Goal: Transaction & Acquisition: Obtain resource

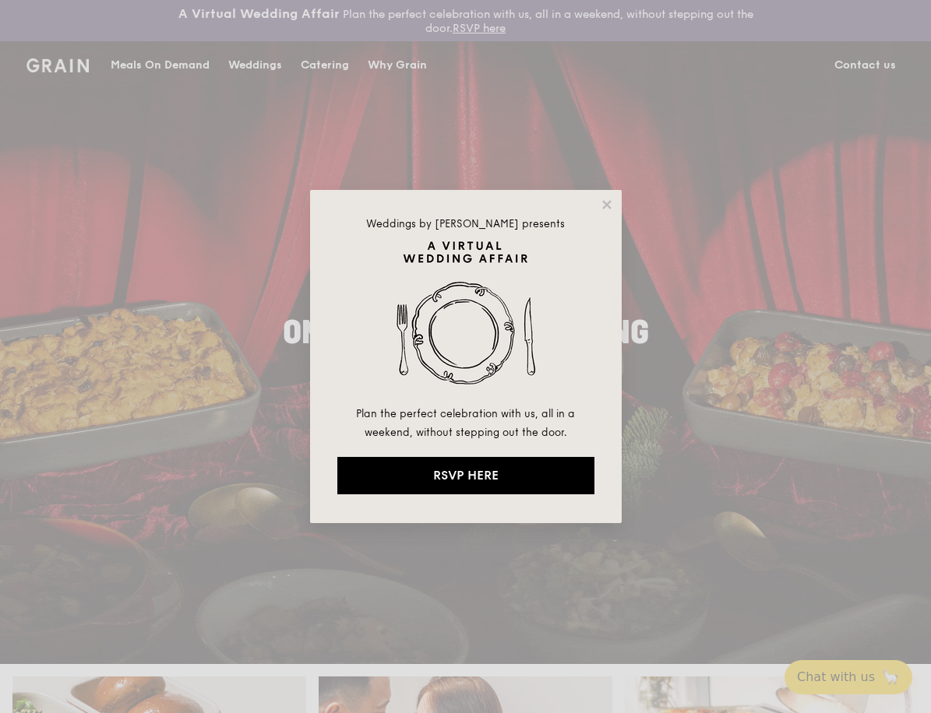
click at [607, 213] on div "Weddings by [PERSON_NAME] presents Plan the perfect celebration with us, all in…" at bounding box center [466, 356] width 312 height 333
click at [611, 204] on icon at bounding box center [607, 205] width 14 height 14
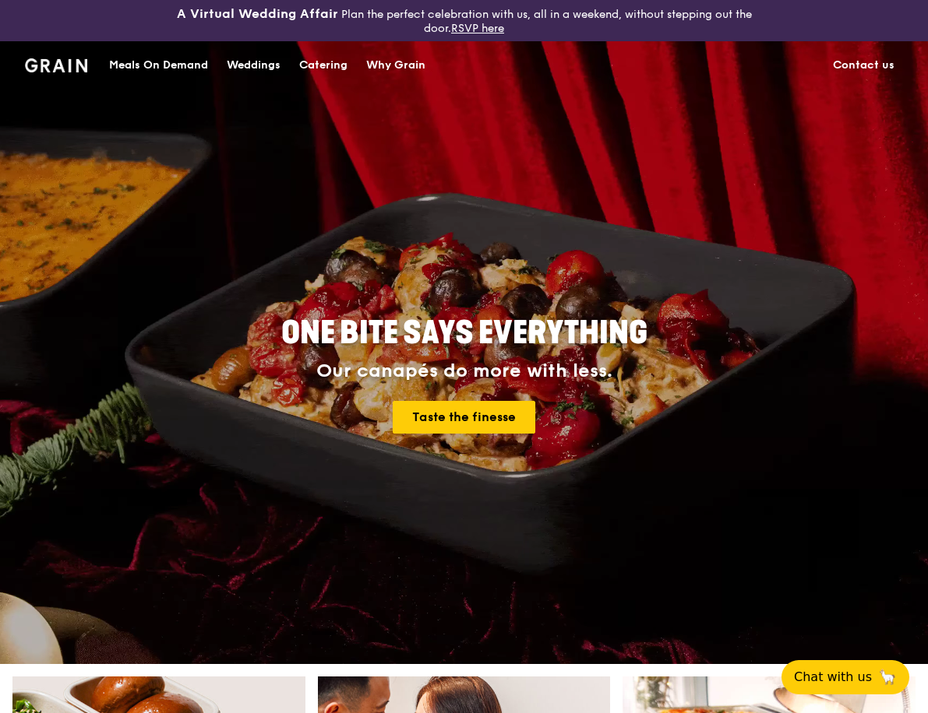
click at [334, 65] on div "Catering" at bounding box center [323, 65] width 48 height 47
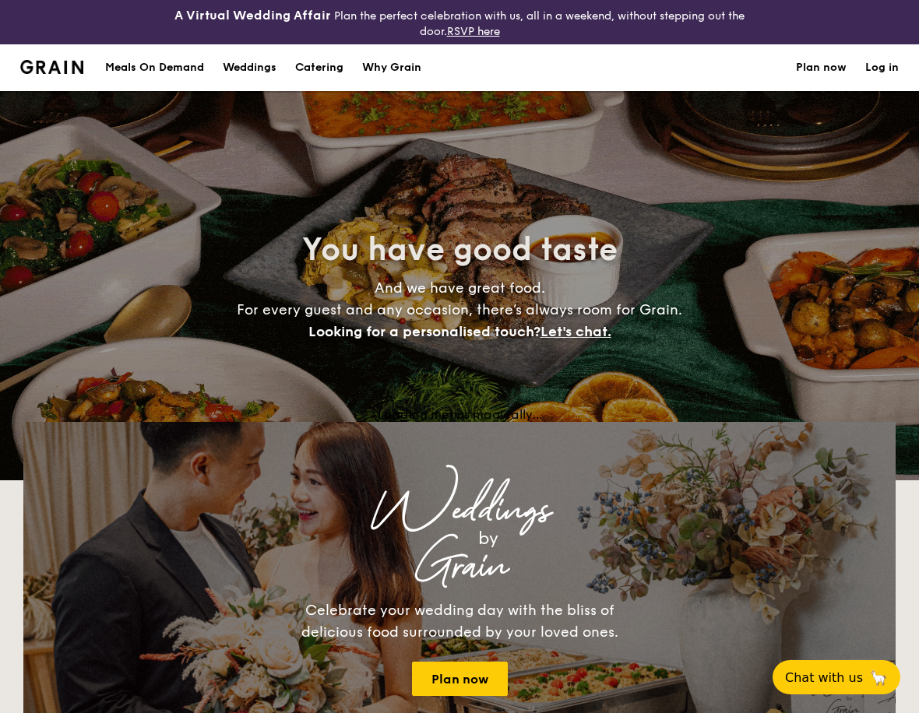
select select
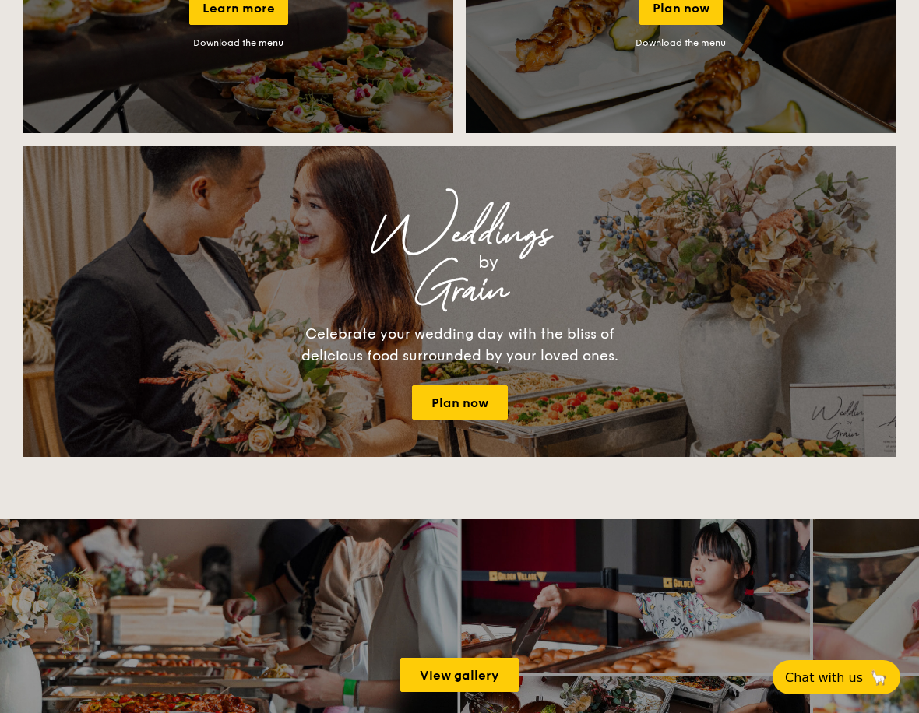
scroll to position [1246, 0]
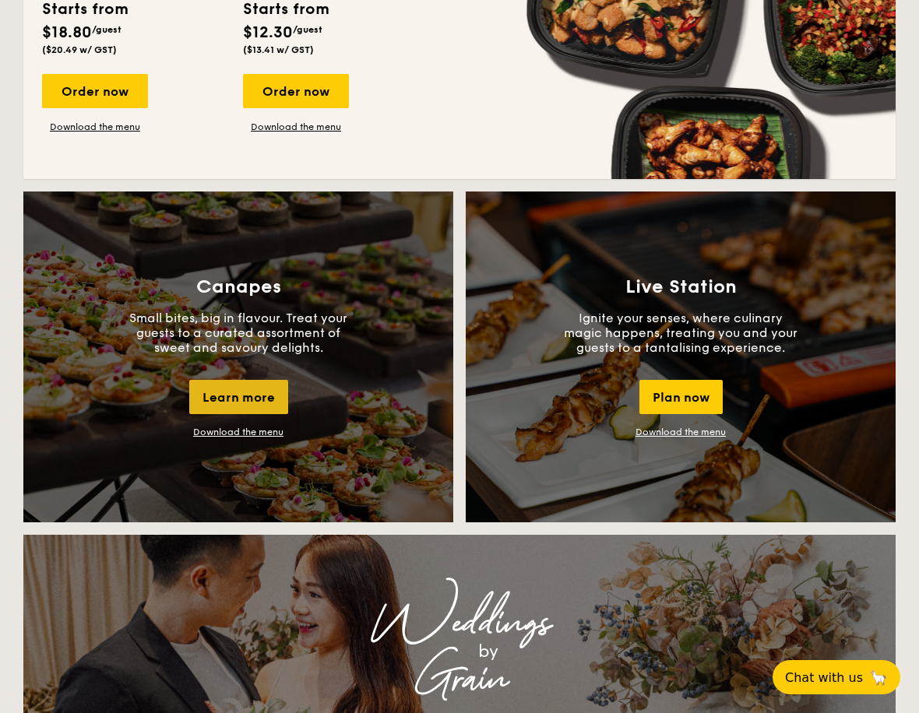
click at [259, 396] on div "Learn more" at bounding box center [238, 397] width 99 height 34
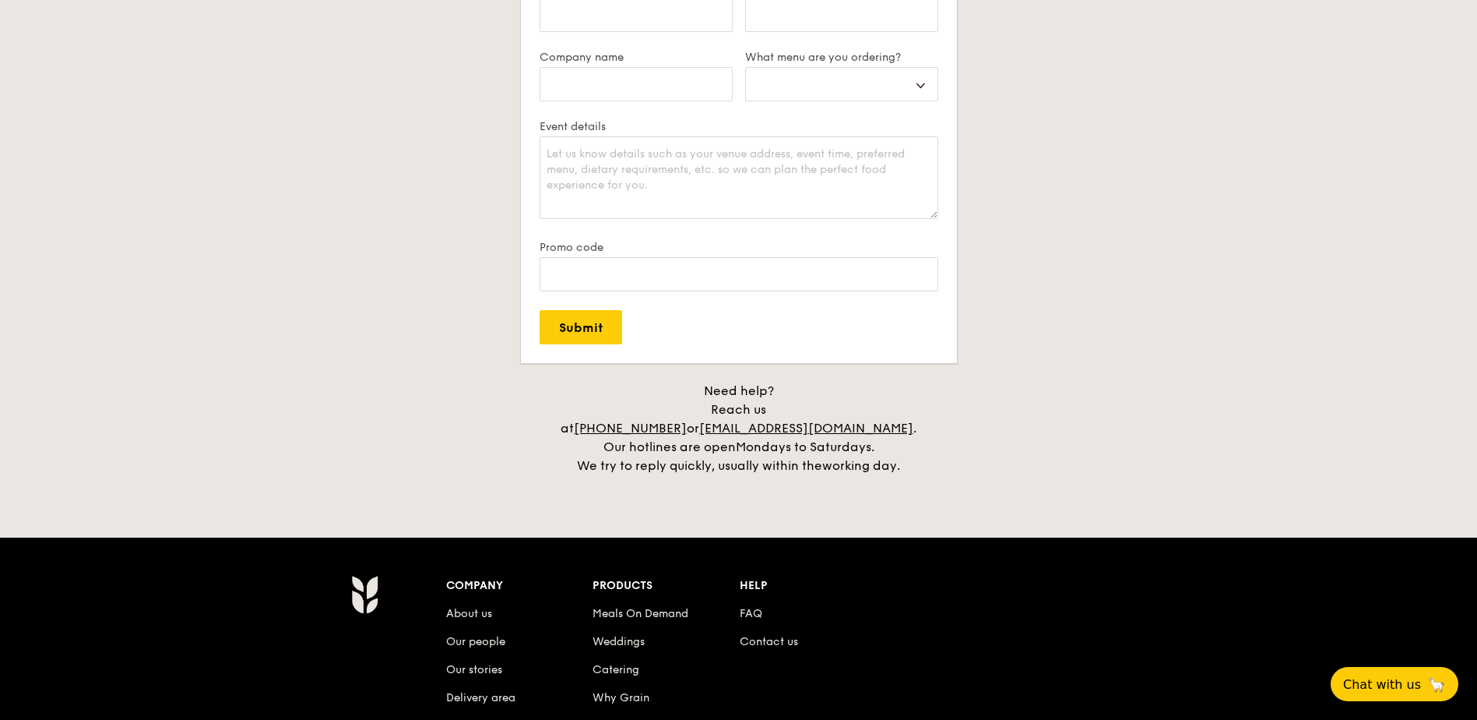
scroll to position [2492, 0]
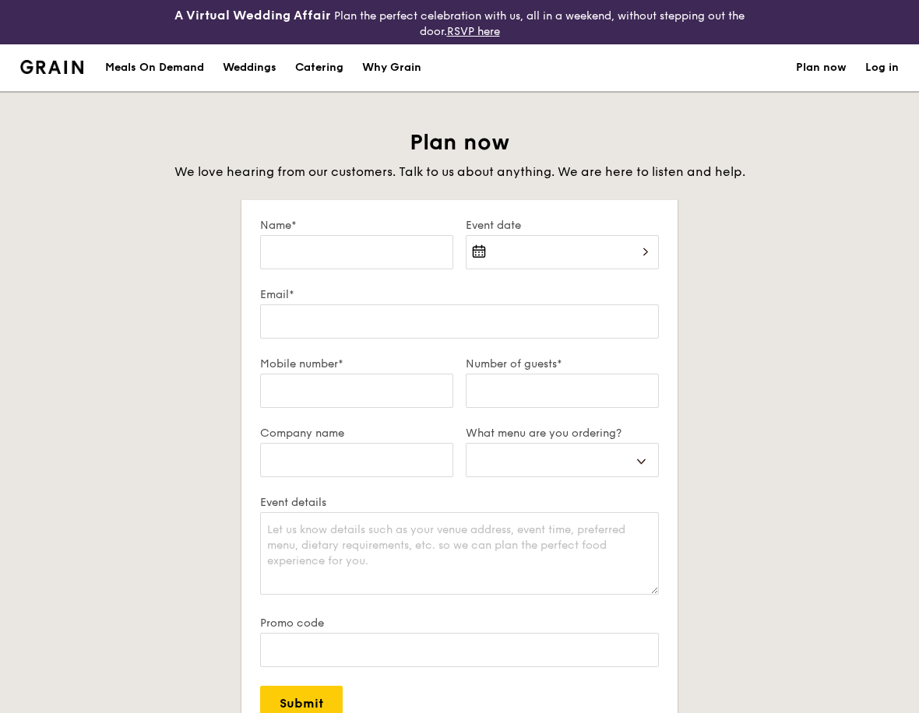
select select
click at [373, 255] on input "Name*" at bounding box center [356, 252] width 193 height 34
type input "Chloe Long"
type input "chloe.long@wtwco.com"
type input "WTW"
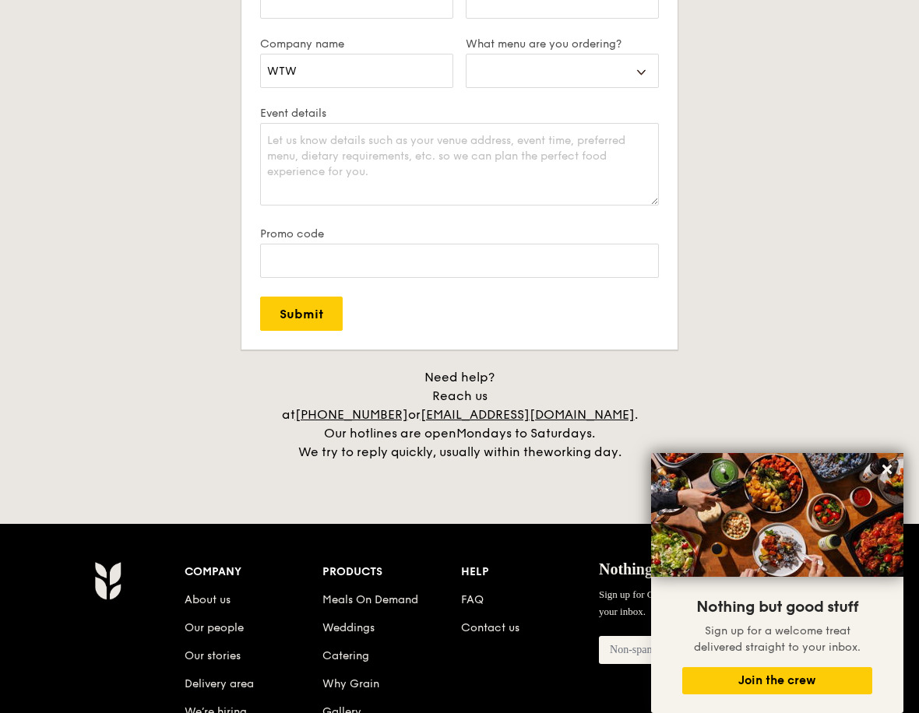
scroll to position [156, 0]
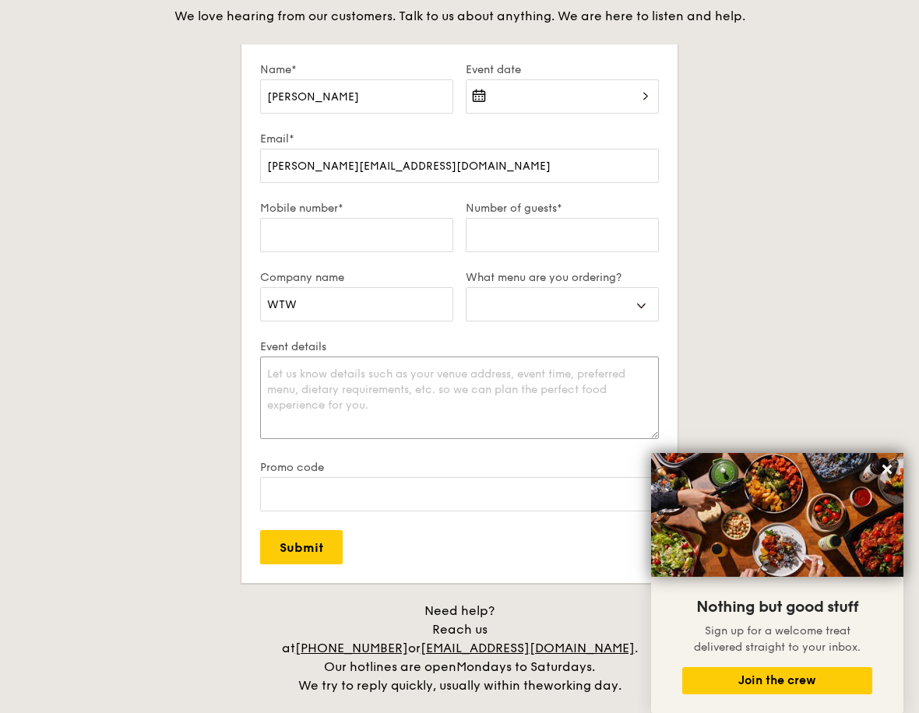
click at [431, 400] on textarea "Event details" at bounding box center [459, 398] width 399 height 83
select select
type textarea "D"
select select
type textarea "De"
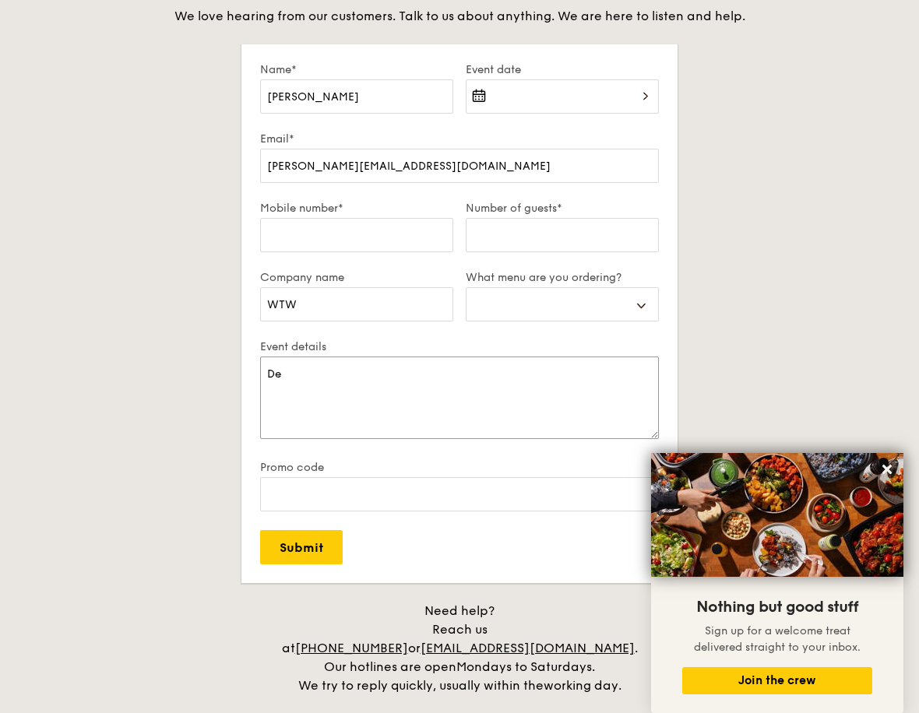
select select
type textarea "Dea"
select select
type textarea "Deal"
select select
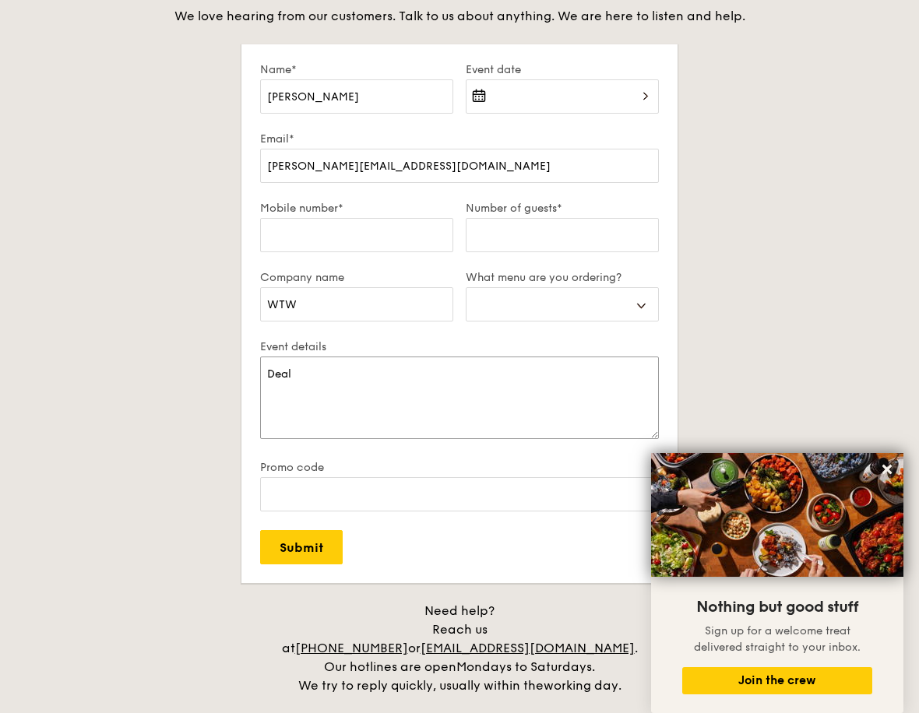
type textarea "Deal"
select select
type textarea "Deal t"
select select
type textarea "Deal te"
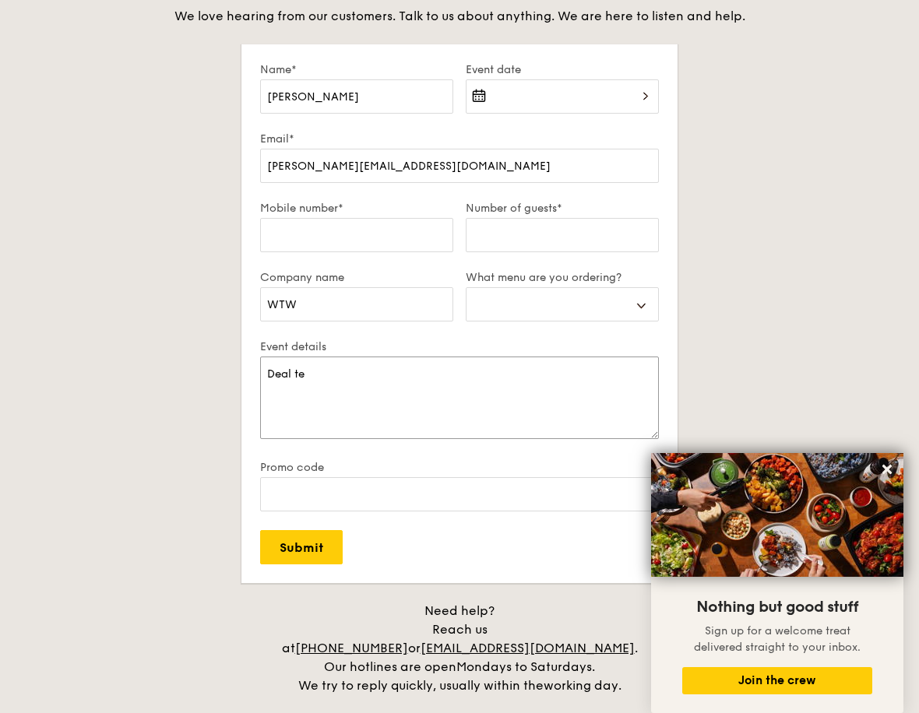
select select
type textarea "Deal tea"
select select
type textarea "Deal te"
select select
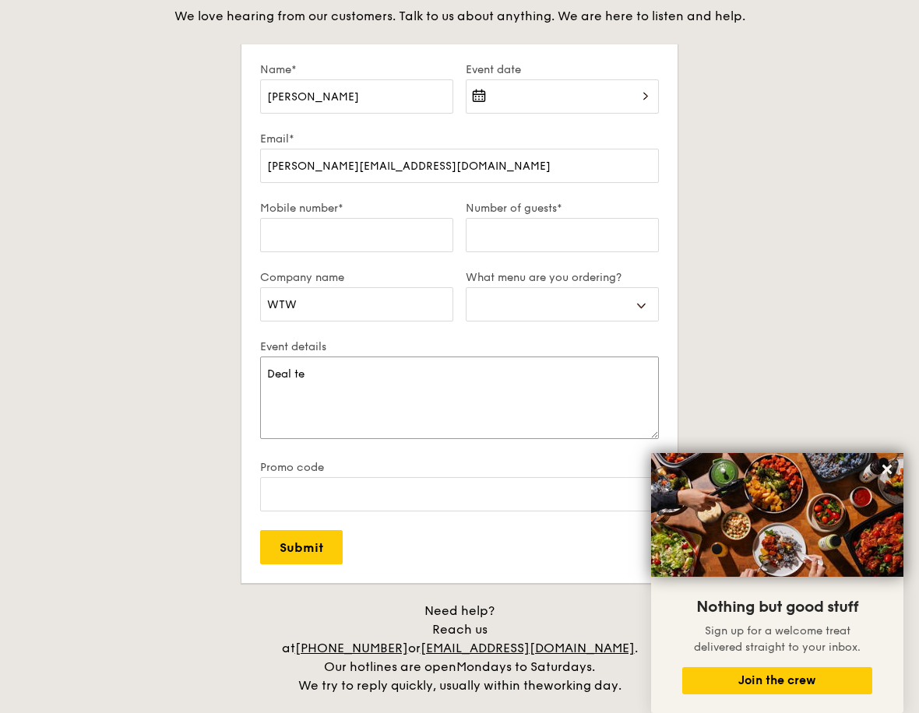
type textarea "Deal t"
select select
type textarea "Deal"
select select
type textarea "Deal"
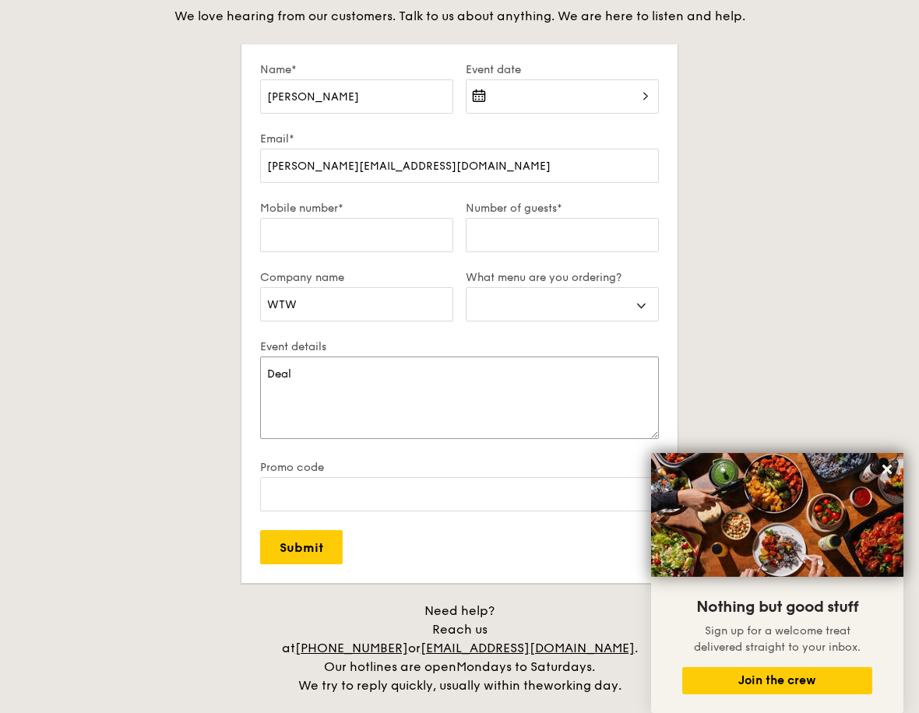
select select
type textarea "Dea"
select select
type textarea "De"
select select
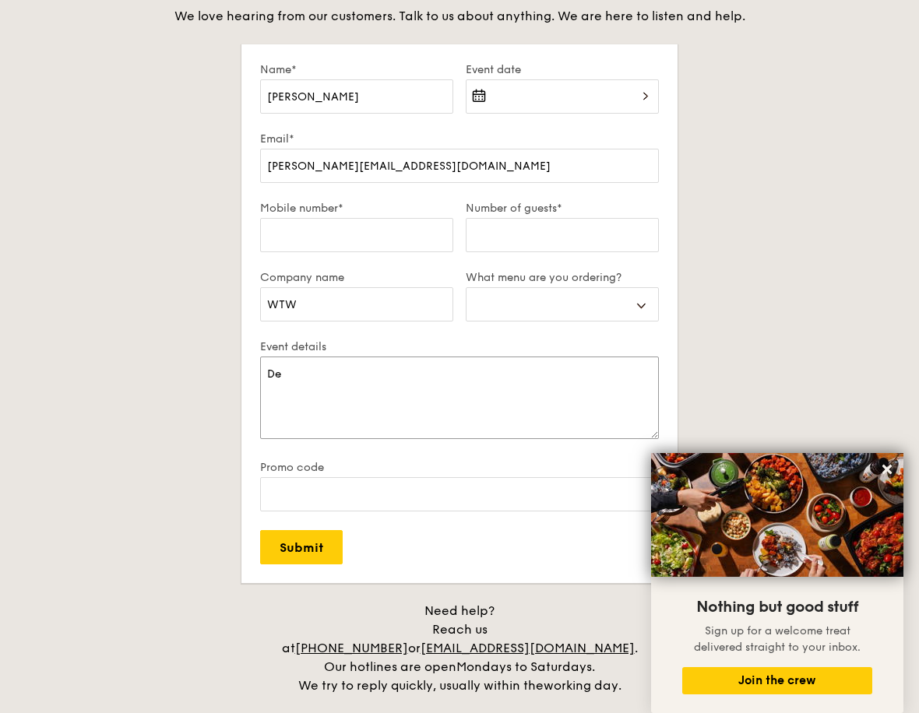
type textarea "D"
select select
click at [793, 333] on div "Plan now We love hearing from our customers. Talk to us about anything. We are …" at bounding box center [459, 334] width 872 height 723
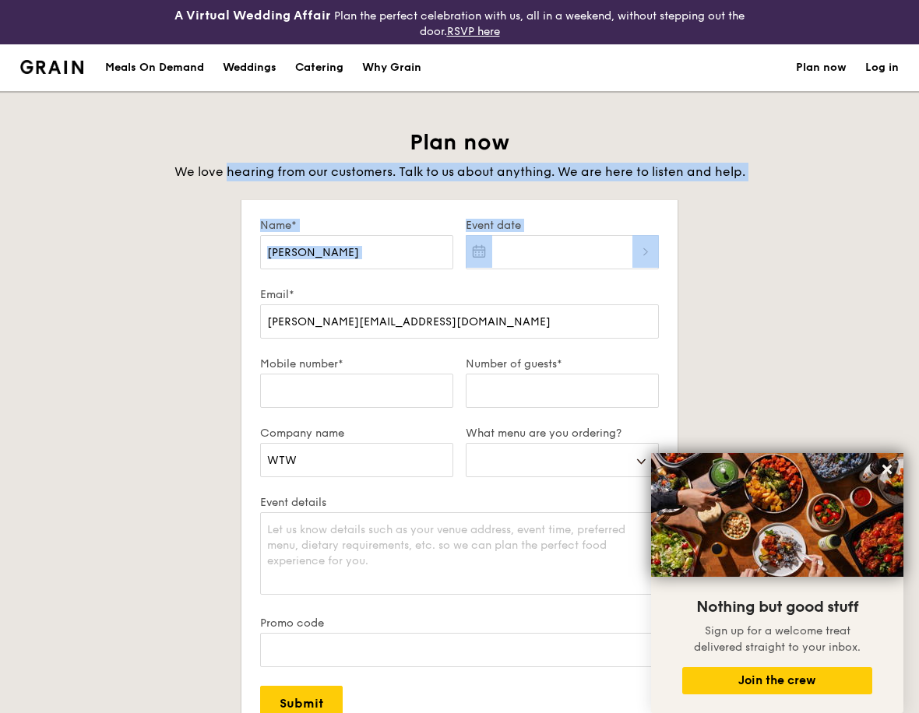
drag, startPoint x: 227, startPoint y: 171, endPoint x: 752, endPoint y: 199, distance: 525.6
click at [752, 199] on div "Plan now We love hearing from our customers. Talk to us about anything. We are …" at bounding box center [459, 490] width 872 height 723
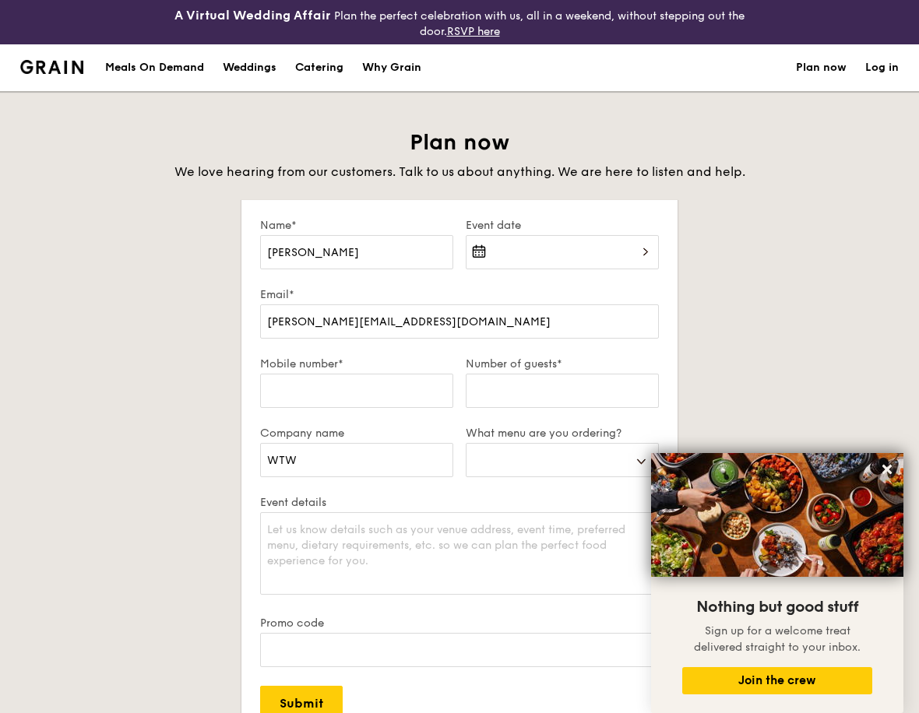
drag, startPoint x: 752, startPoint y: 199, endPoint x: 789, endPoint y: 254, distance: 66.7
click at [789, 254] on div "Plan now We love hearing from our customers. Talk to us about anything. We are …" at bounding box center [459, 490] width 872 height 723
click at [515, 467] on select "Buffet Mini Buffet High Tea Canapés Meal Boxes Wedding" at bounding box center [562, 460] width 193 height 34
drag, startPoint x: 794, startPoint y: 357, endPoint x: 794, endPoint y: 327, distance: 29.6
click at [794, 357] on div "Plan now We love hearing from our customers. Talk to us about anything. We are …" at bounding box center [459, 490] width 872 height 723
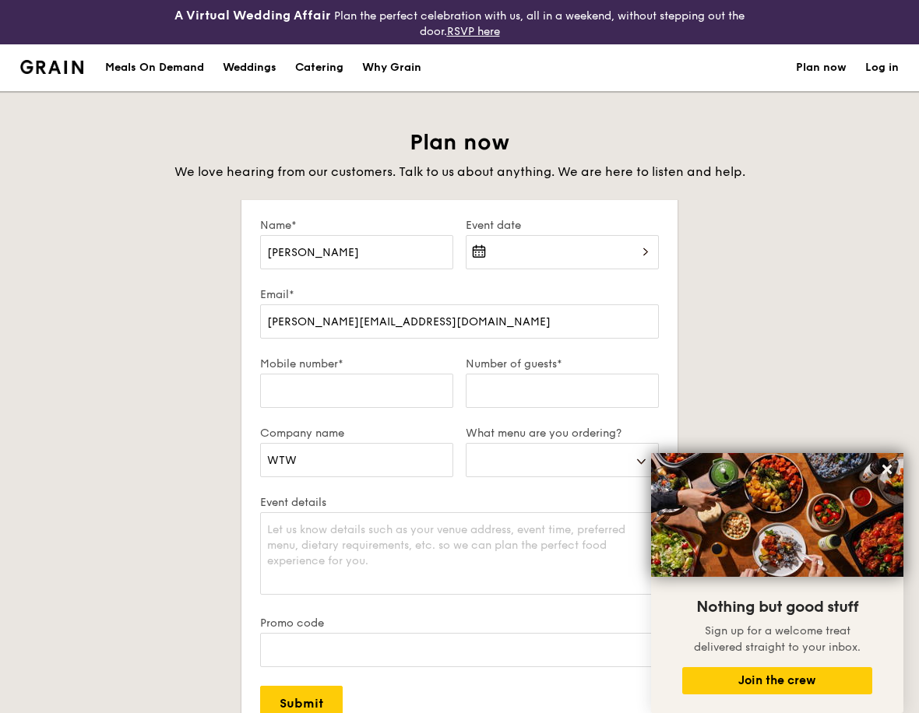
click at [301, 65] on div "Catering" at bounding box center [319, 67] width 48 height 47
select select
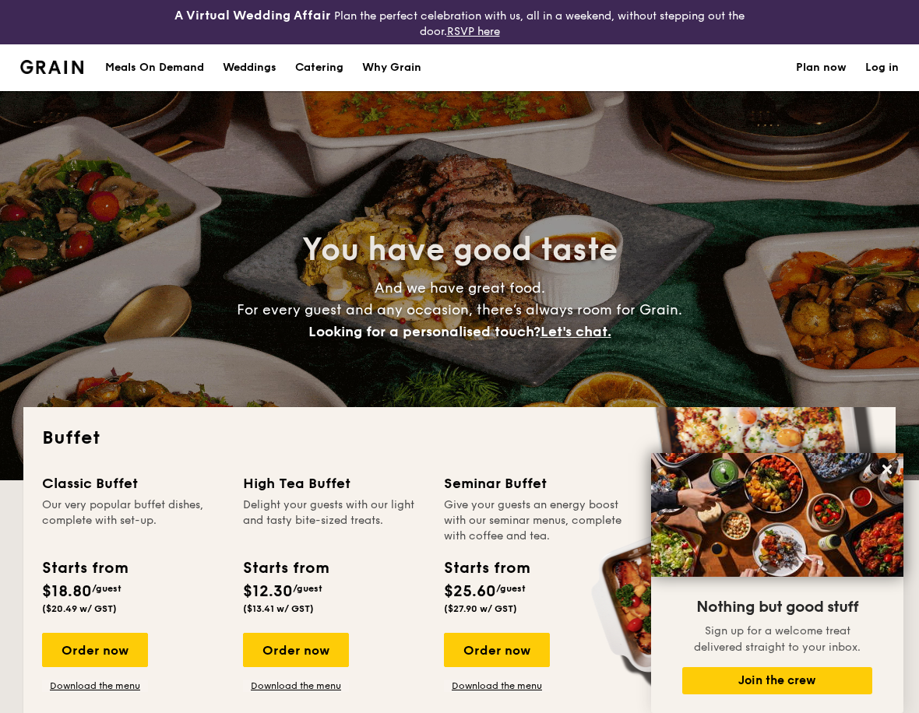
scroll to position [312, 0]
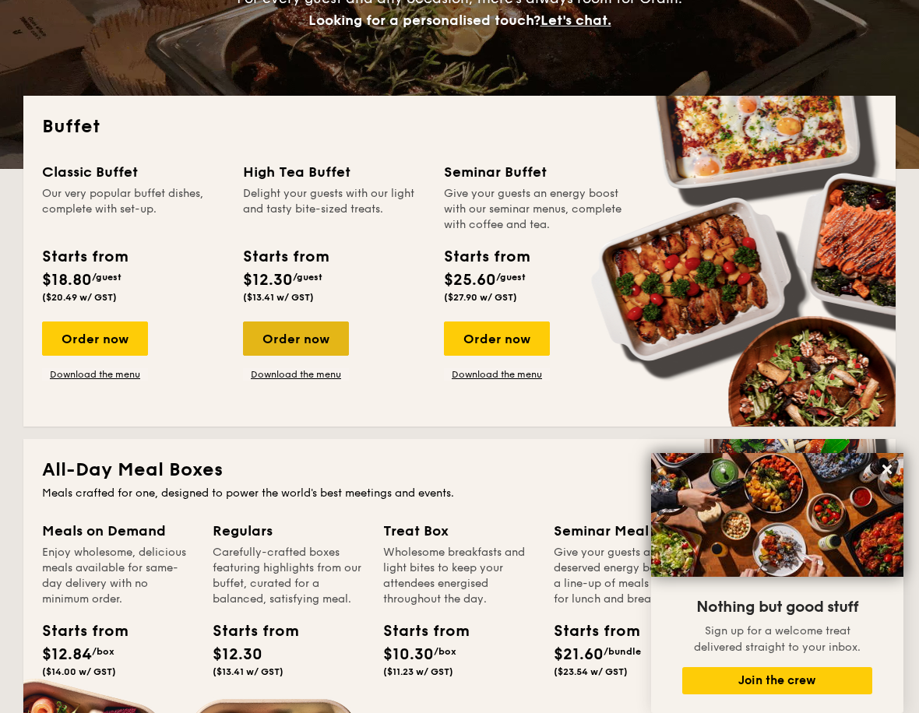
click at [305, 346] on div "Order now" at bounding box center [296, 339] width 106 height 34
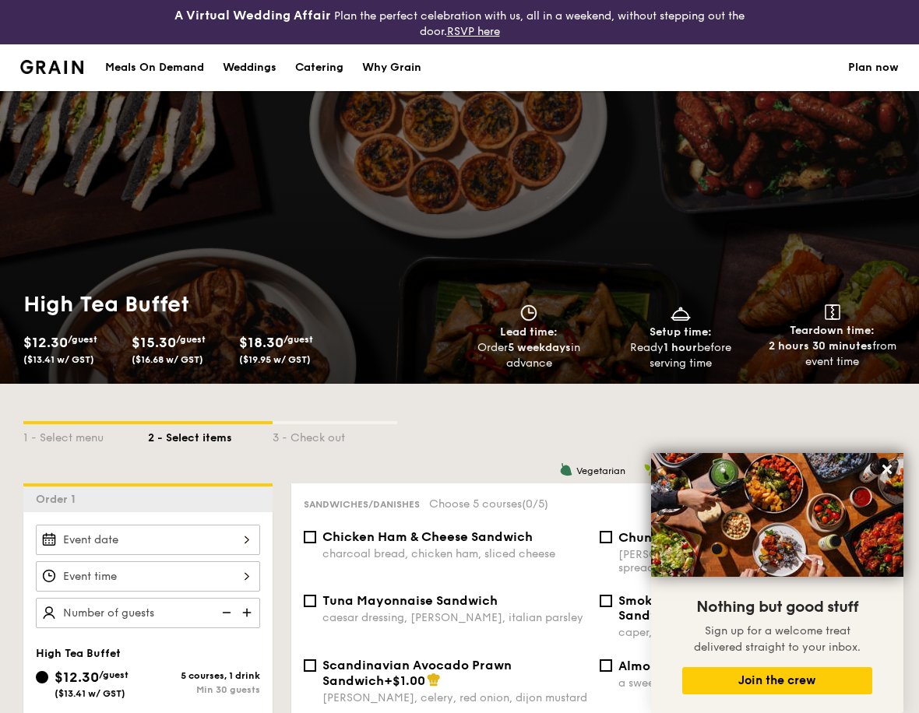
scroll to position [389, 0]
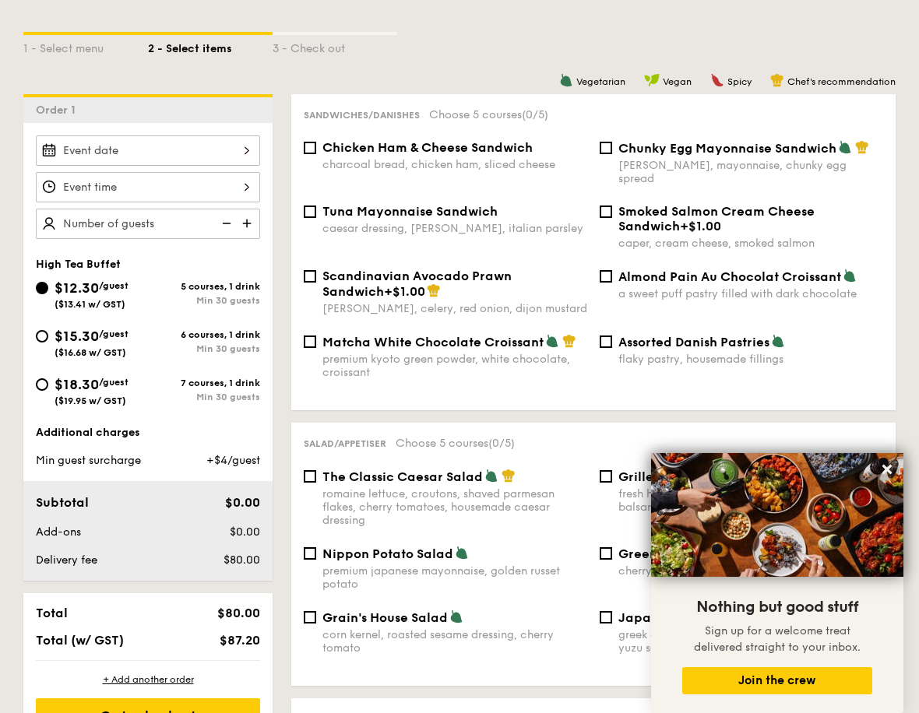
click at [879, 75] on div "Chef's recommendation" at bounding box center [832, 80] width 125 height 14
select select
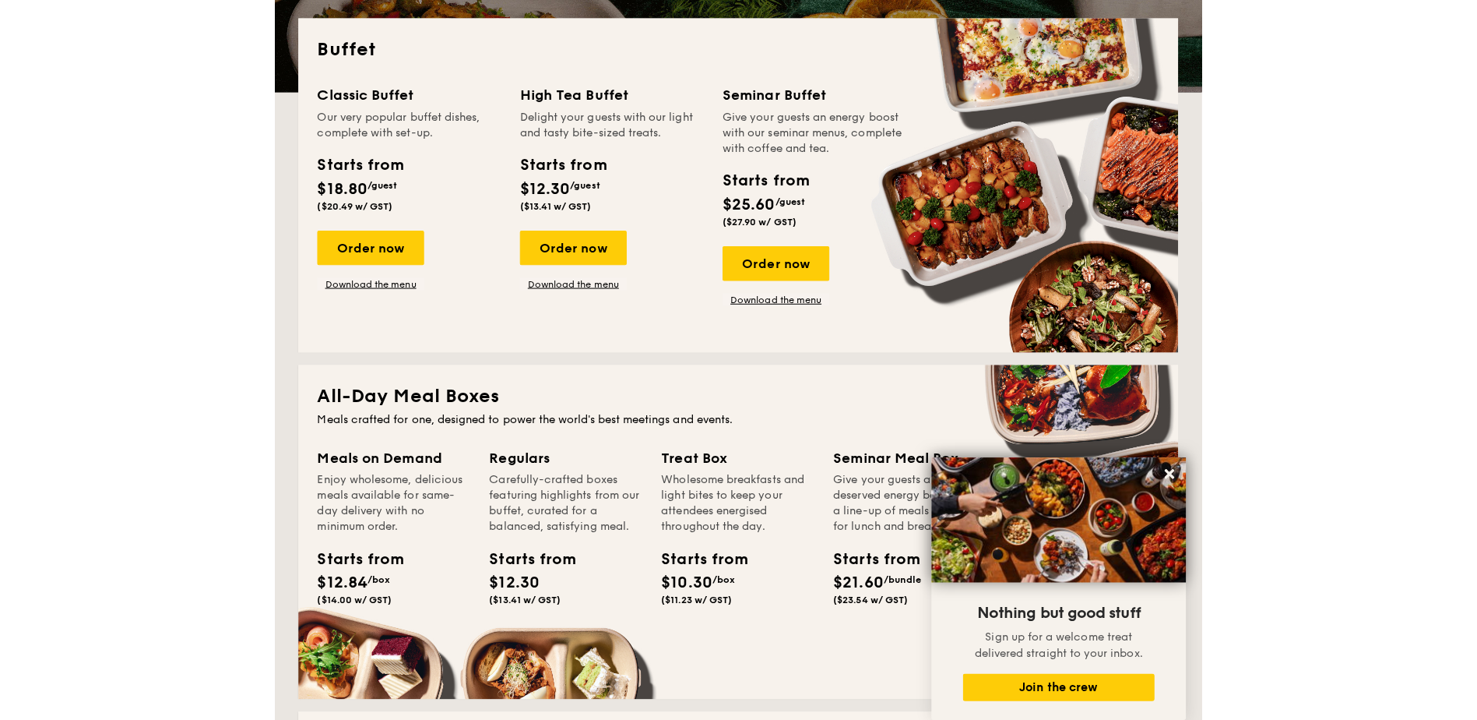
scroll to position [356, 0]
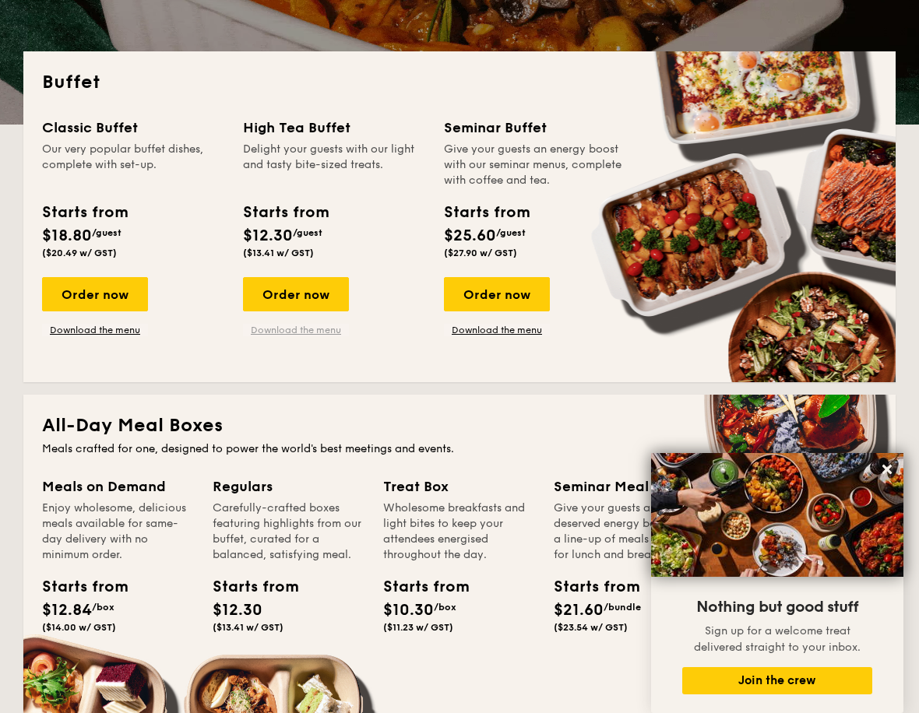
click at [312, 328] on link "Download the menu" at bounding box center [296, 330] width 106 height 12
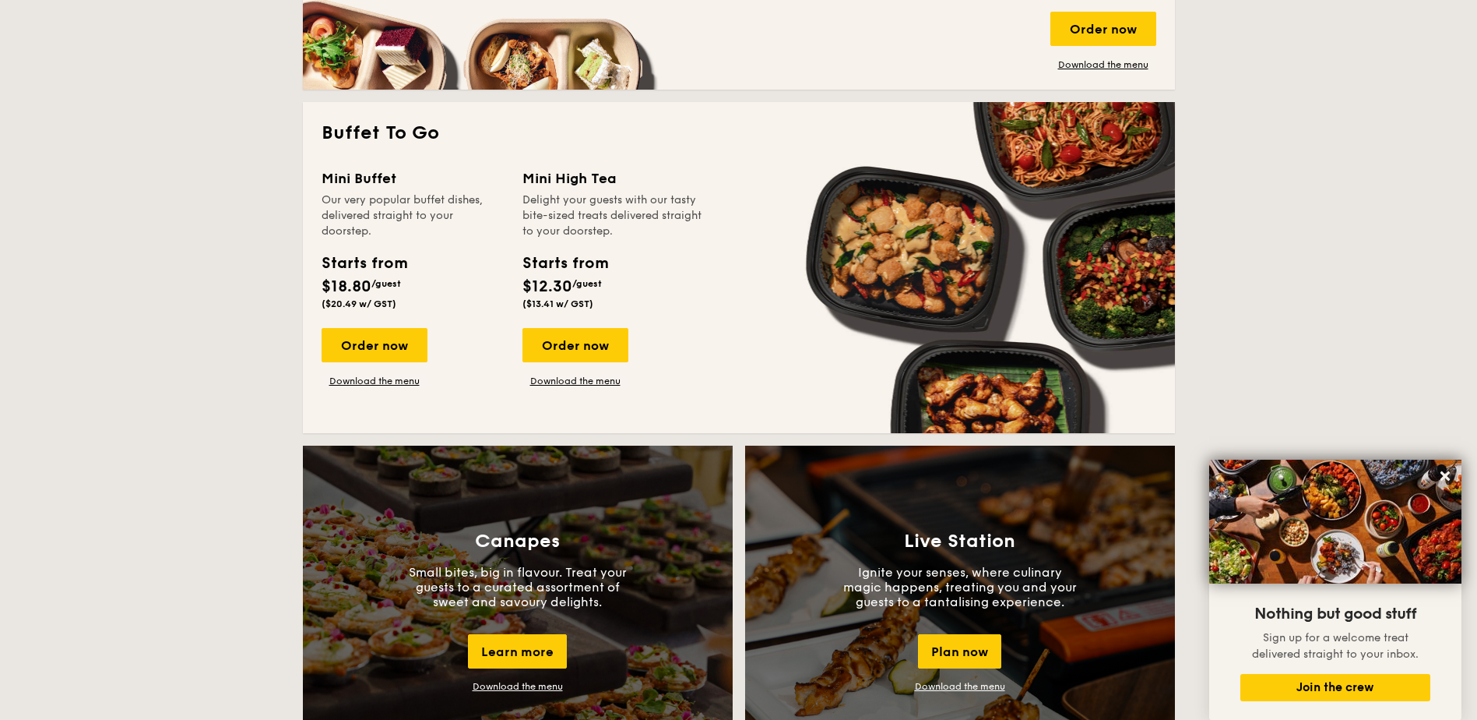
scroll to position [1368, 0]
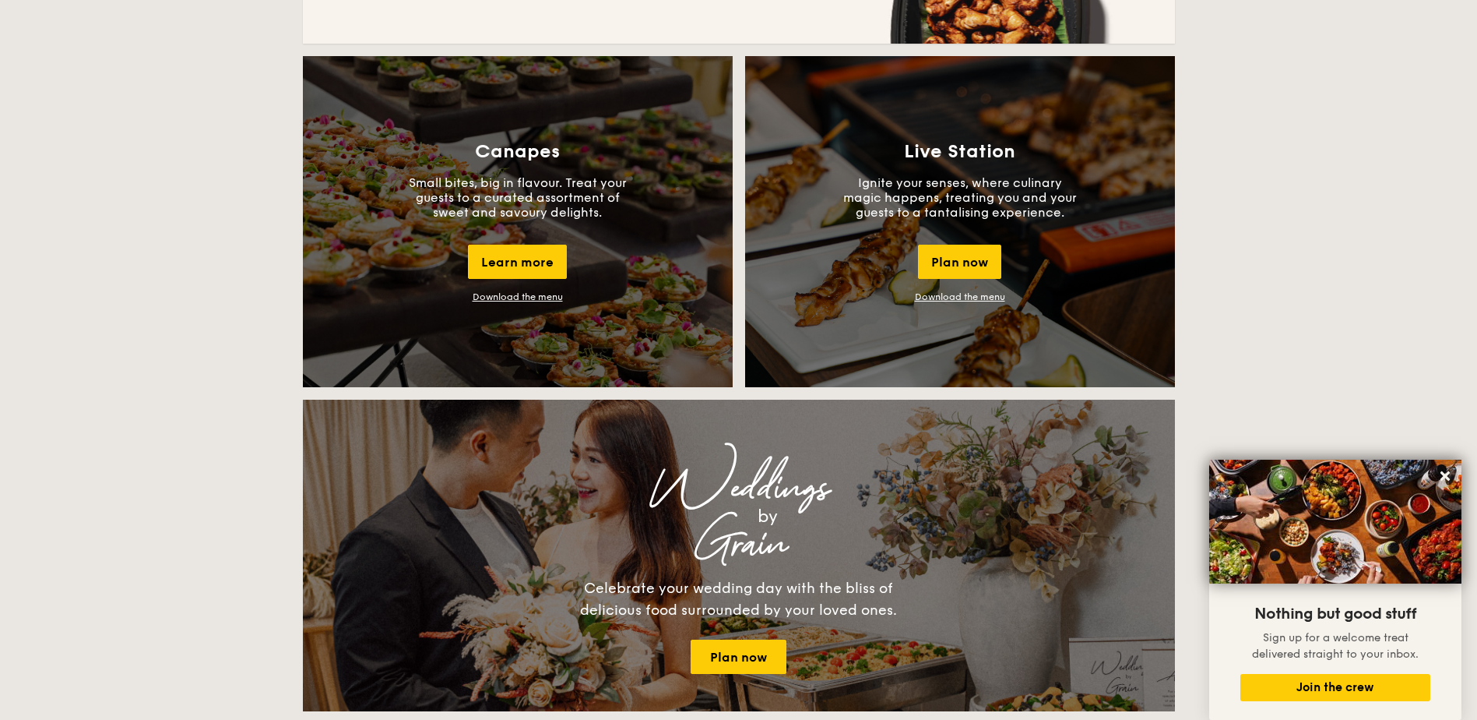
click at [514, 298] on link "Download the menu" at bounding box center [518, 296] width 90 height 11
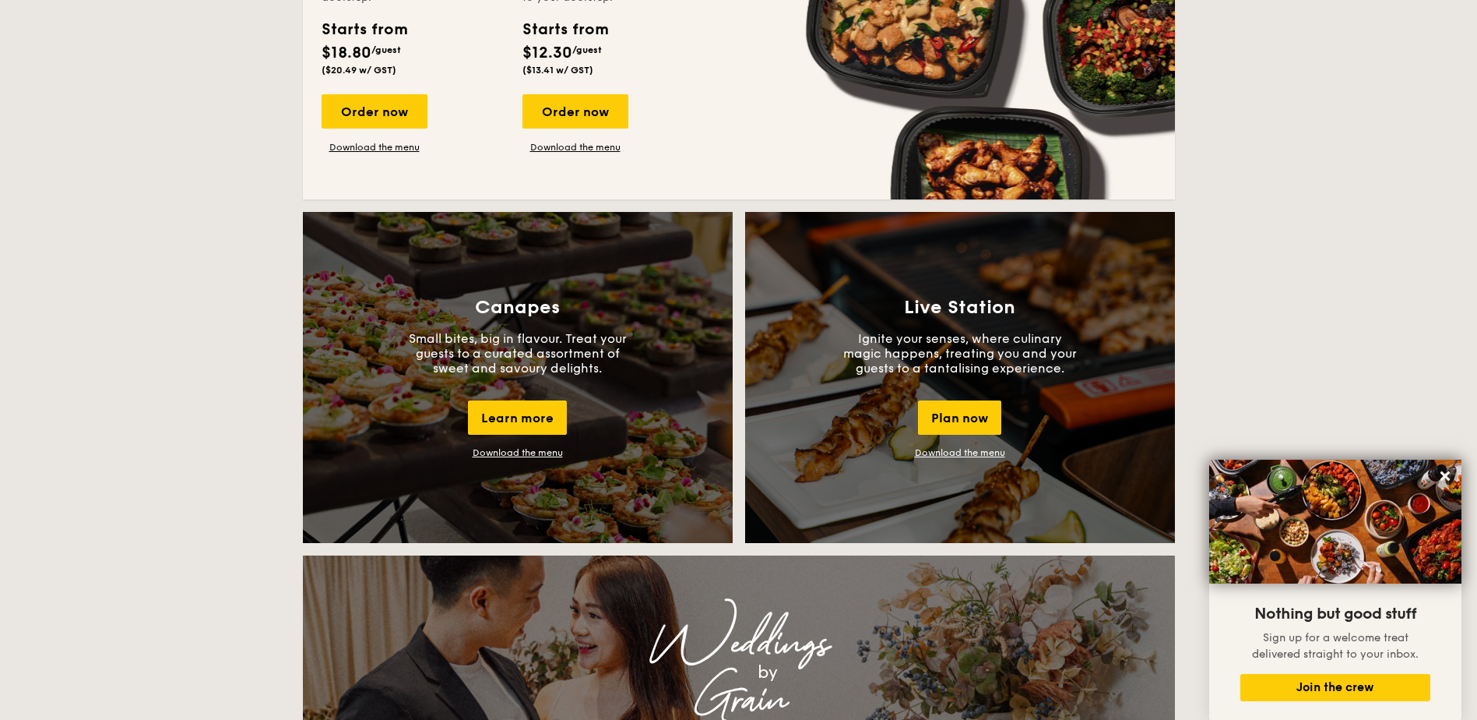
scroll to position [901, 0]
